Goal: Task Accomplishment & Management: Manage account settings

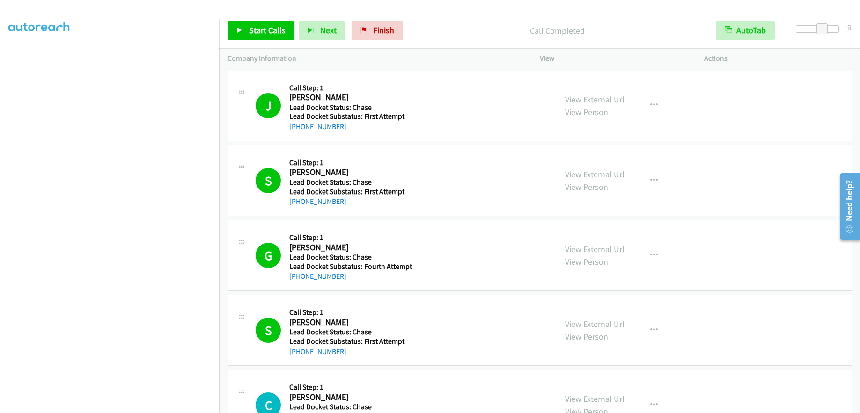
scroll to position [92, 0]
click at [382, 33] on span "Finish" at bounding box center [383, 30] width 21 height 11
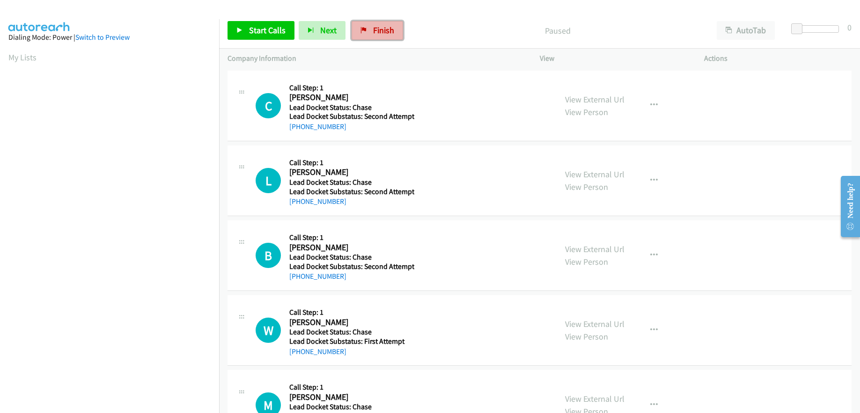
click at [385, 34] on span "Finish" at bounding box center [383, 30] width 21 height 11
